Goal: Ask a question

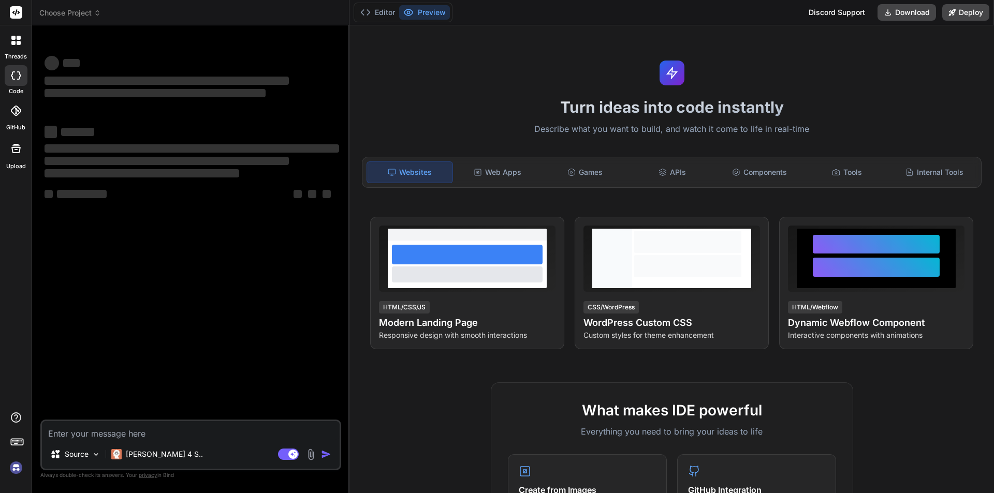
click at [124, 434] on textarea at bounding box center [191, 430] width 298 height 19
type textarea "h"
type textarea "x"
type textarea "hi"
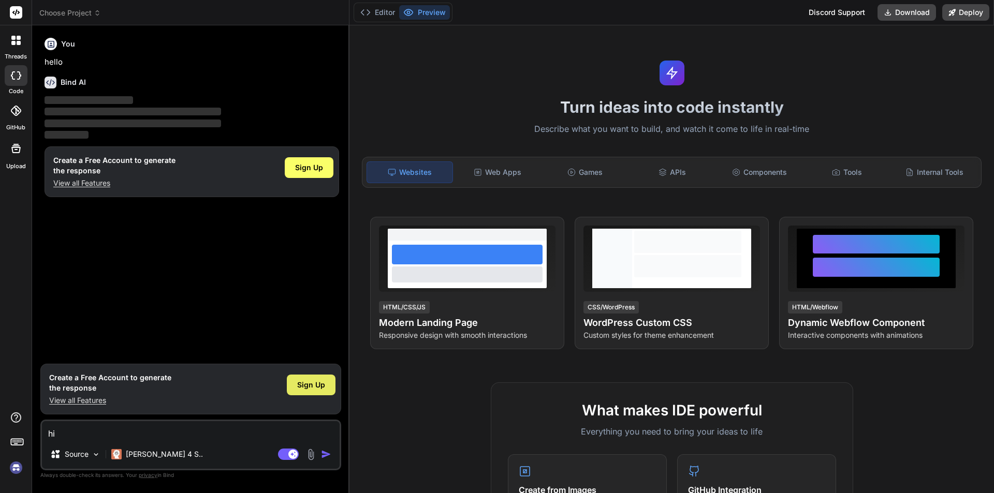
type textarea "x"
type textarea "hi"
click at [318, 381] on span "Sign Up" at bounding box center [311, 385] width 28 height 10
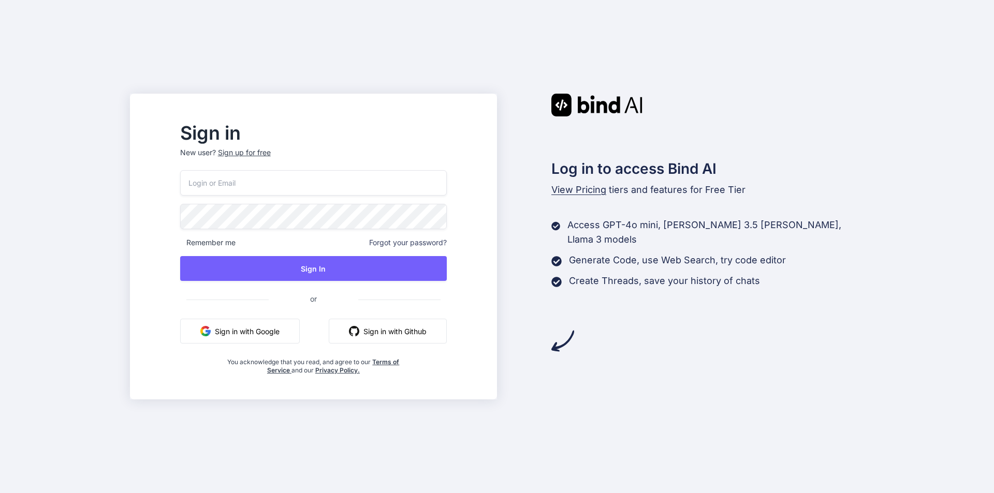
click at [274, 179] on input "email" at bounding box center [313, 182] width 267 height 25
